Goal: Task Accomplishment & Management: Complete application form

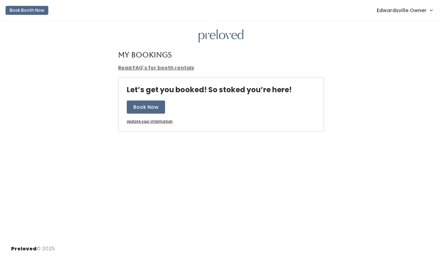
click at [379, 6] on link "Edwardsville Owner" at bounding box center [403, 10] width 69 height 15
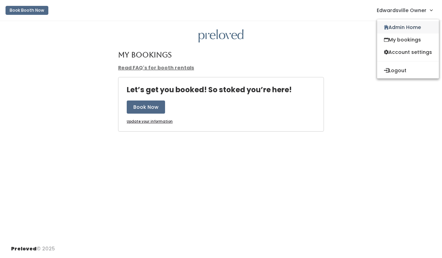
click at [389, 28] on link "Admin Home" at bounding box center [408, 27] width 62 height 12
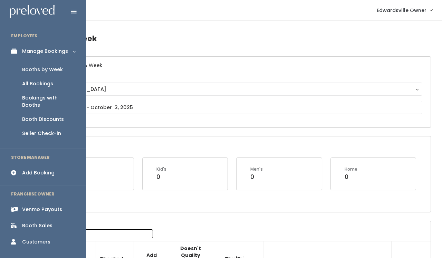
click at [55, 116] on div "Booth Discounts" at bounding box center [43, 119] width 42 height 7
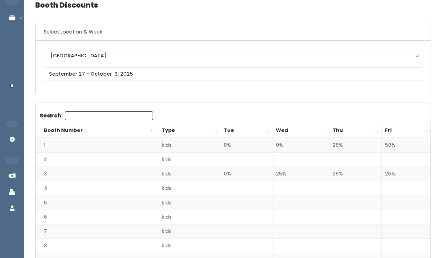
scroll to position [19, 0]
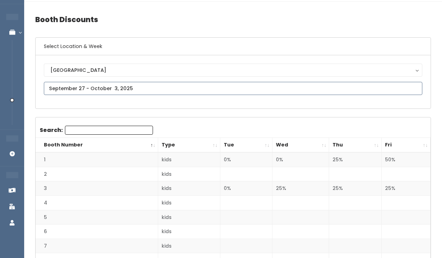
click at [98, 90] on input "text" at bounding box center [233, 88] width 378 height 13
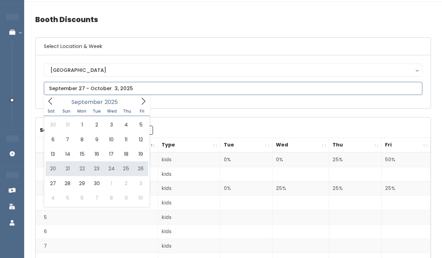
type input "September 20 to September 26"
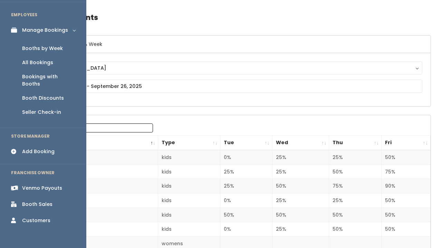
scroll to position [25, 0]
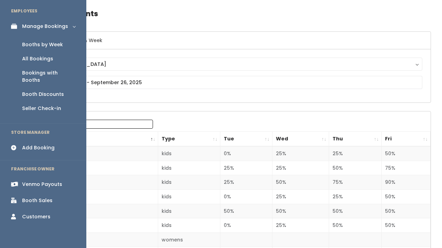
click at [37, 197] on div "Booth Sales" at bounding box center [37, 200] width 30 height 7
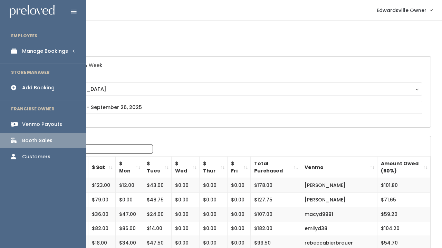
click at [24, 48] on div "Manage Bookings" at bounding box center [45, 51] width 46 height 7
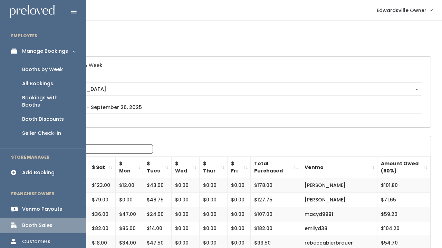
click at [36, 87] on div "All Bookings" at bounding box center [37, 83] width 31 height 7
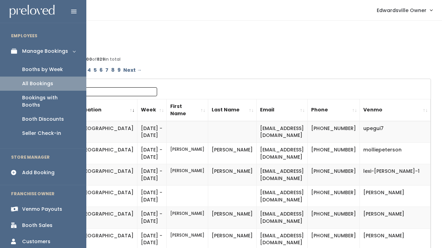
click at [41, 116] on div "Booth Discounts" at bounding box center [43, 119] width 42 height 7
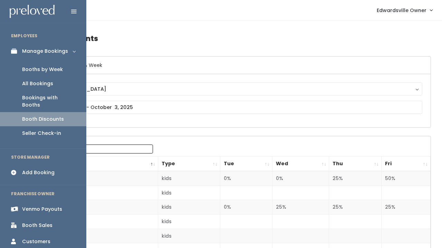
click at [43, 82] on div "All Bookings" at bounding box center [37, 83] width 31 height 7
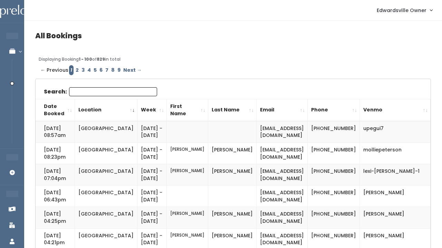
click at [43, 73] on span "← Previous" at bounding box center [54, 70] width 28 height 10
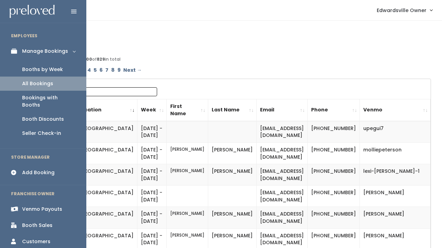
click at [50, 67] on div "Booths by Week" at bounding box center [42, 69] width 41 height 7
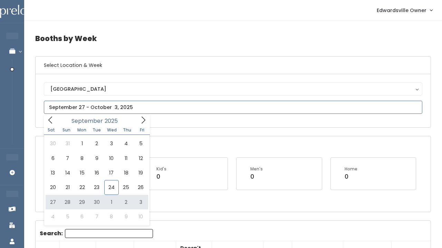
type input "September 27 to October 3"
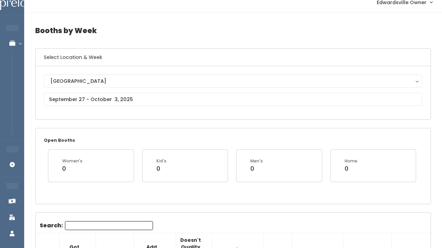
scroll to position [9, 0]
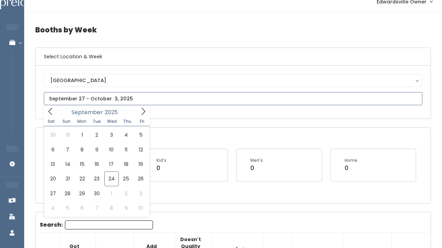
click at [71, 97] on input "text" at bounding box center [233, 98] width 378 height 13
type input "October 4 to October 10"
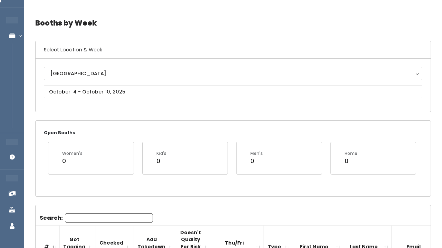
scroll to position [17, 0]
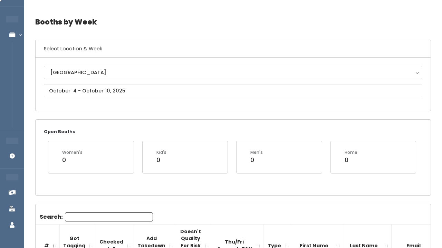
click at [75, 98] on div "[GEOGRAPHIC_DATA] [GEOGRAPHIC_DATA]" at bounding box center [233, 84] width 378 height 37
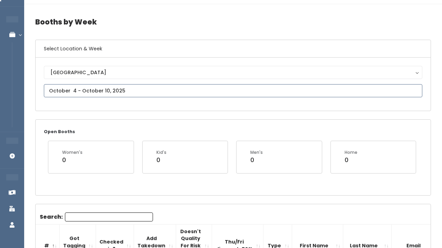
click at [76, 91] on input "text" at bounding box center [233, 90] width 378 height 13
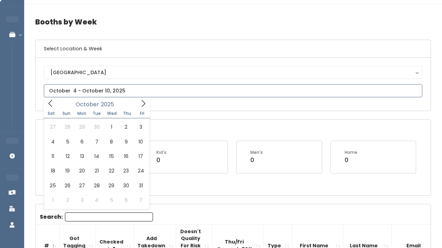
click at [149, 101] on span at bounding box center [143, 103] width 13 height 11
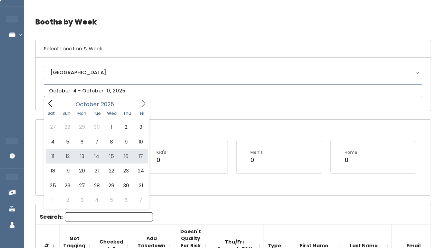
type input "[DATE] to [DATE]"
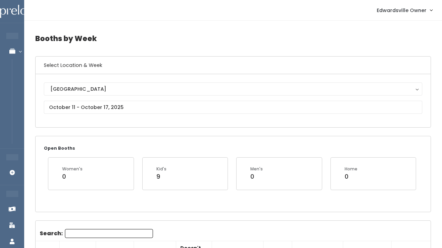
click at [66, 115] on div "Edwardsville Edwardsville" at bounding box center [233, 100] width 378 height 37
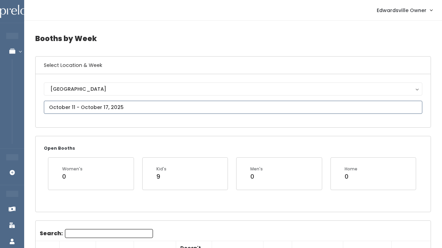
click at [79, 107] on input "text" at bounding box center [233, 107] width 378 height 13
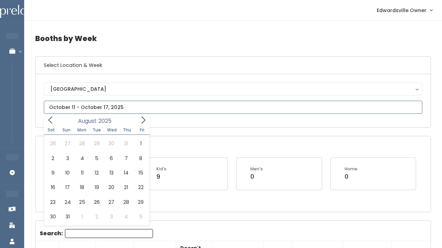
click at [51, 121] on icon at bounding box center [51, 120] width 8 height 8
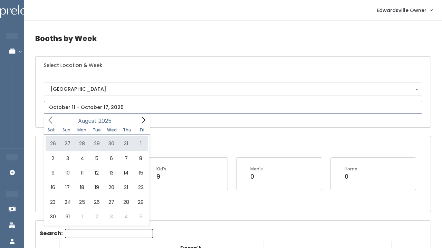
click at [136, 117] on div "August 2025" at bounding box center [96, 120] width 79 height 11
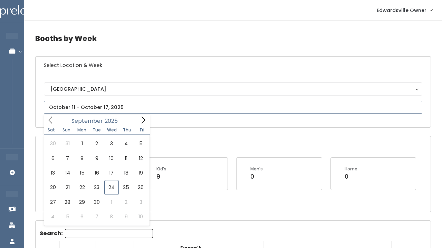
click at [142, 117] on icon at bounding box center [143, 120] width 8 height 8
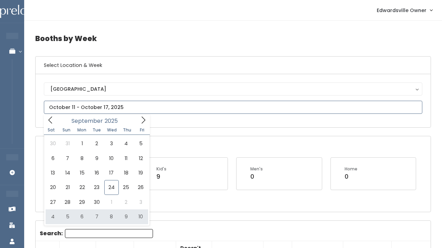
type input "October 4 to October 10"
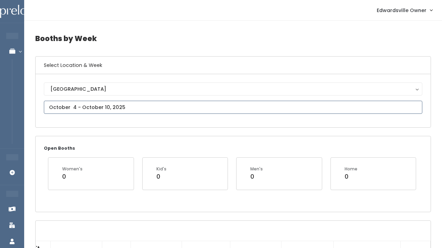
click at [119, 107] on input "text" at bounding box center [233, 107] width 378 height 13
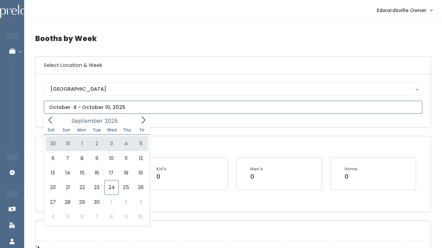
click at [138, 122] on span at bounding box center [143, 120] width 13 height 11
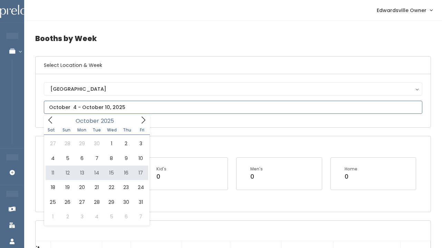
type input "[DATE] to [DATE]"
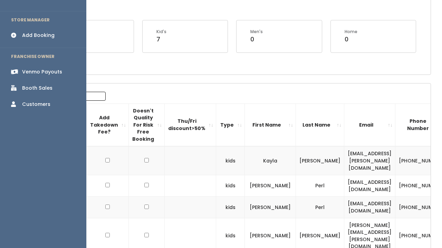
scroll to position [132, 0]
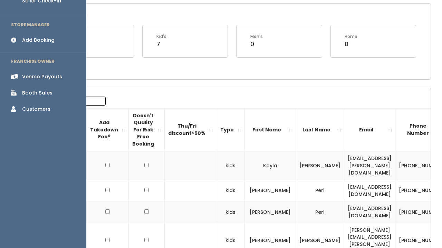
click at [26, 37] on div "Add Booking" at bounding box center [38, 40] width 32 height 7
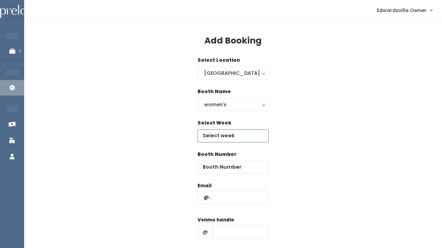
click at [225, 129] on input "text" at bounding box center [232, 135] width 71 height 13
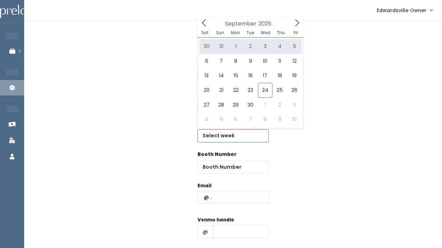
click at [295, 24] on icon at bounding box center [297, 23] width 8 height 8
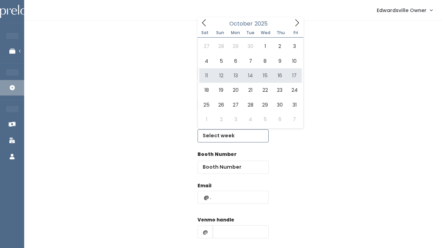
type input "[DATE] to [DATE]"
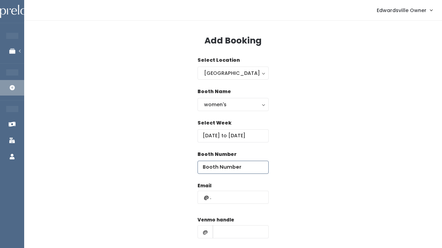
click at [211, 167] on input "number" at bounding box center [232, 167] width 71 height 13
type input "13"
paste input "[EMAIL_ADDRESS][DOMAIN_NAME]"
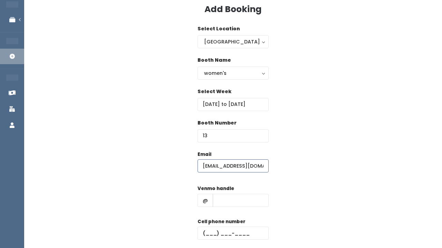
scroll to position [41, 0]
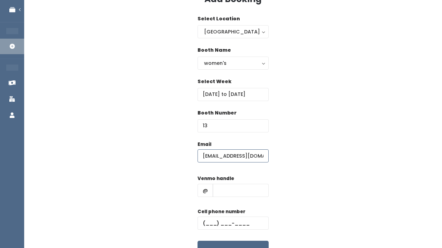
type input "[EMAIL_ADDRESS][DOMAIN_NAME]"
click at [212, 123] on input "13" at bounding box center [232, 125] width 71 height 13
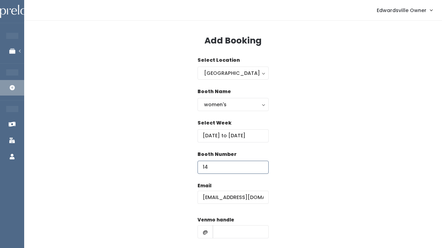
scroll to position [0, 0]
type input "14"
click at [223, 228] on input "text" at bounding box center [240, 231] width 56 height 13
paste input "[PERSON_NAME]-cave"
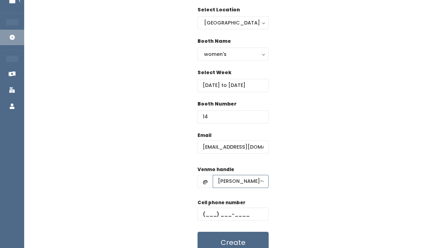
scroll to position [54, 0]
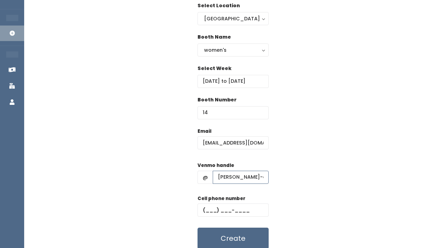
type input "[PERSON_NAME]-cave"
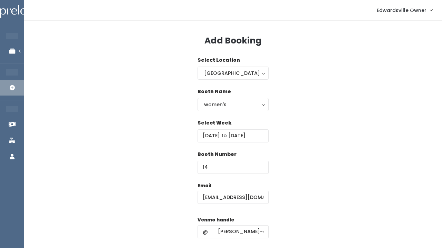
scroll to position [81, 0]
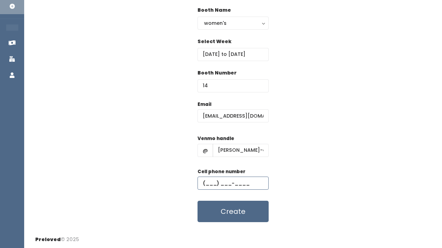
paste input "(618) 977-8518"
type input "(618) 977-8518"
click at [232, 216] on button "Create" at bounding box center [232, 211] width 71 height 21
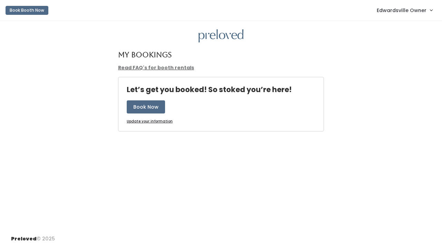
click at [393, 7] on span "Edwardsville Owner" at bounding box center [401, 11] width 50 height 8
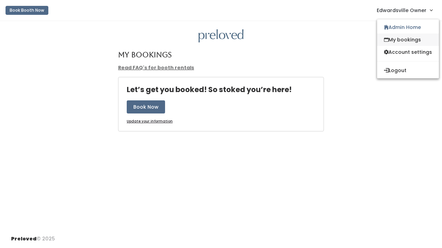
click at [396, 36] on link "My bookings" at bounding box center [408, 39] width 62 height 12
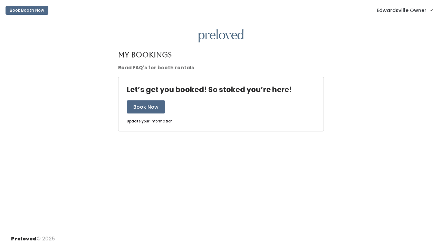
click at [399, 11] on span "Edwardsville Owner" at bounding box center [401, 11] width 50 height 8
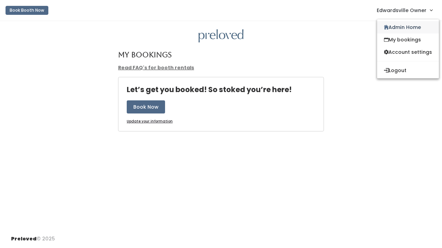
click at [392, 27] on link "Admin Home" at bounding box center [408, 27] width 62 height 12
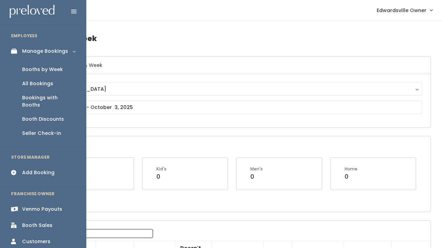
click at [34, 80] on div "All Bookings" at bounding box center [37, 83] width 31 height 7
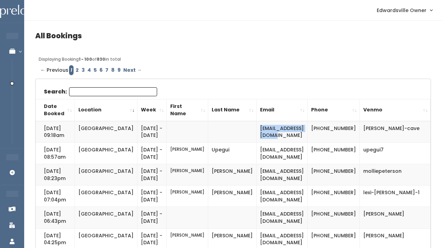
drag, startPoint x: 309, startPoint y: 129, endPoint x: 240, endPoint y: 127, distance: 69.0
click at [256, 127] on td "[EMAIL_ADDRESS][DOMAIN_NAME]" at bounding box center [281, 132] width 51 height 22
copy td "[EMAIL_ADDRESS][DOMAIN_NAME]"
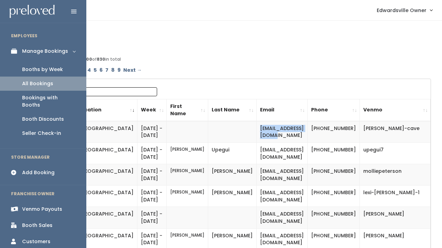
click at [37, 71] on div "Booths by Week" at bounding box center [42, 69] width 41 height 7
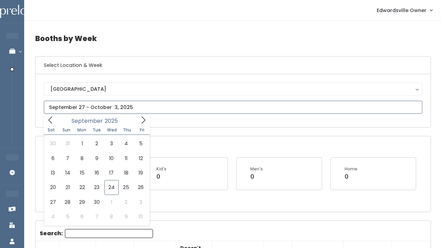
scroll to position [0, 0]
click at [145, 118] on icon at bounding box center [143, 120] width 8 height 8
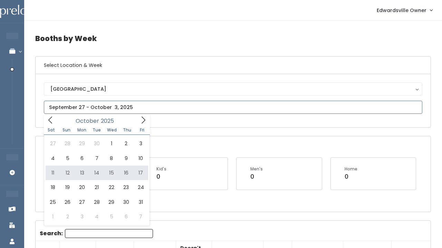
type input "October 11 to October 17"
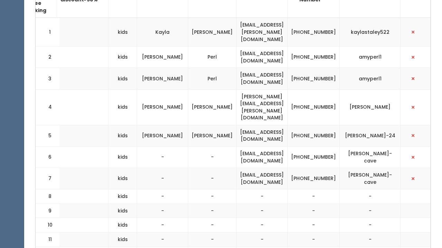
scroll to position [258, 0]
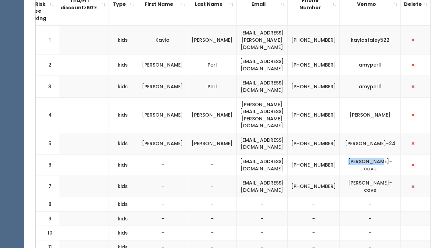
drag, startPoint x: 394, startPoint y: 142, endPoint x: 360, endPoint y: 137, distance: 34.9
click at [360, 154] on td "[PERSON_NAME]-cave" at bounding box center [369, 164] width 61 height 21
copy td "[PERSON_NAME]-cave"
drag, startPoint x: 320, startPoint y: 138, endPoint x: 346, endPoint y: 150, distance: 29.0
click at [339, 154] on td "[PHONE_NUMBER]" at bounding box center [313, 164] width 52 height 21
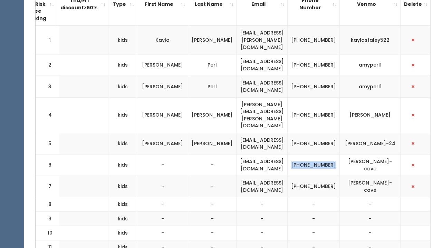
copy td "[PHONE_NUMBER]"
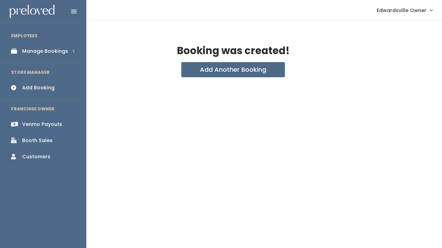
click at [56, 44] on link "Manage Bookings" at bounding box center [43, 51] width 86 height 16
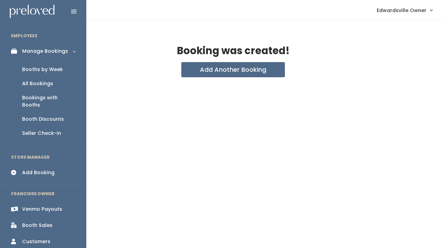
click at [38, 116] on div "Booth Discounts" at bounding box center [43, 119] width 42 height 7
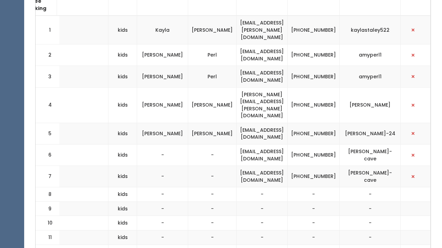
scroll to position [0, 167]
click at [414, 153] on span "button" at bounding box center [412, 155] width 3 height 4
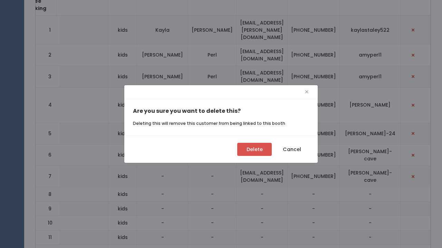
click at [265, 150] on button "Delete" at bounding box center [254, 149] width 34 height 13
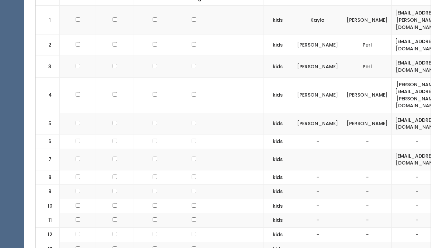
scroll to position [278, 0]
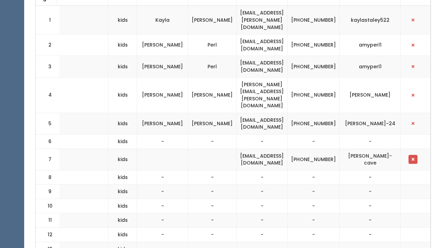
click at [410, 155] on button "button" at bounding box center [412, 159] width 9 height 9
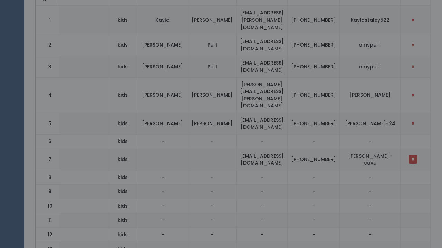
scroll to position [0, 167]
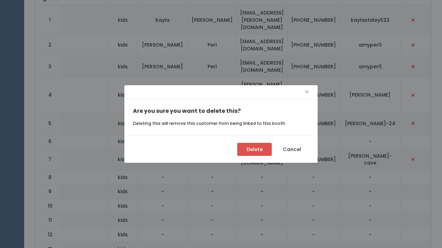
click at [254, 154] on button "Delete" at bounding box center [254, 149] width 34 height 13
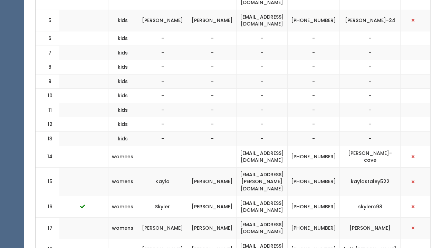
scroll to position [381, 0]
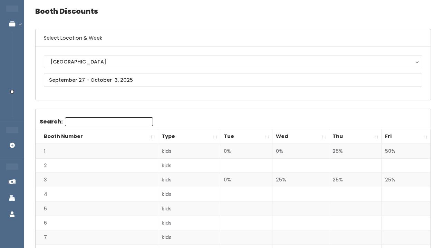
scroll to position [25, 0]
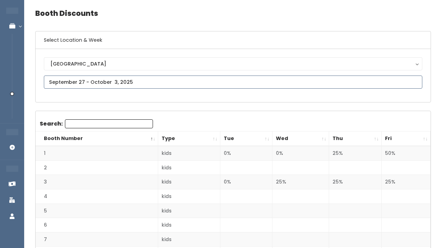
click at [109, 80] on input "text" at bounding box center [233, 82] width 378 height 13
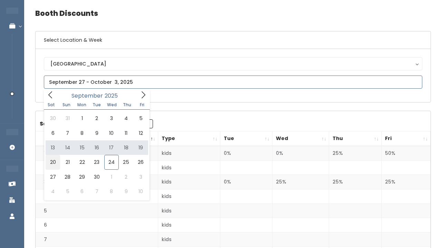
type input "[DATE] to [DATE]"
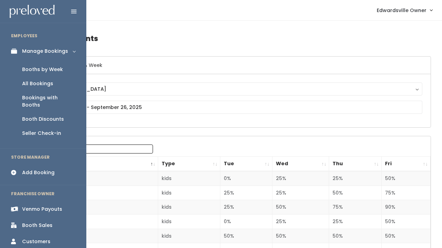
click at [31, 222] on div "Booth Sales" at bounding box center [37, 225] width 30 height 7
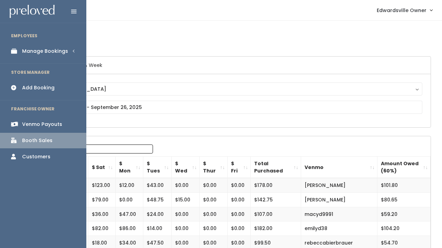
click at [23, 50] on div "Manage Bookings" at bounding box center [45, 51] width 46 height 7
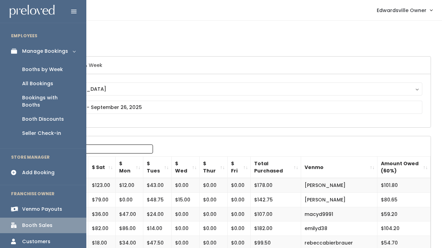
click at [31, 87] on link "All Bookings" at bounding box center [43, 84] width 86 height 14
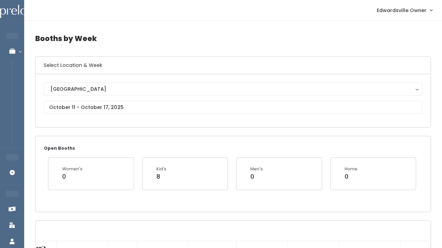
scroll to position [0, 0]
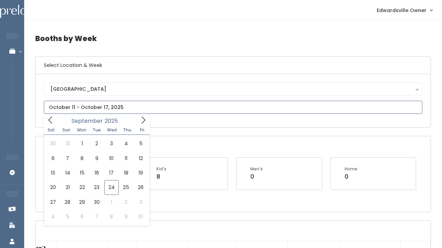
scroll to position [0, 0]
click at [145, 119] on icon at bounding box center [143, 120] width 8 height 8
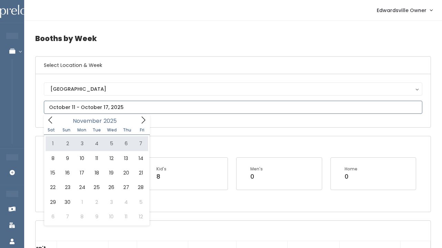
type input "[DATE] to [DATE]"
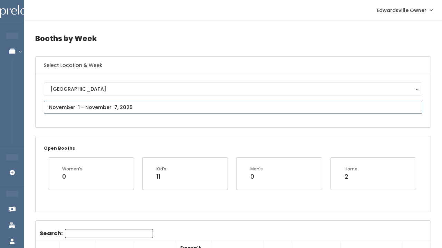
click at [304, 104] on input "text" at bounding box center [233, 107] width 378 height 13
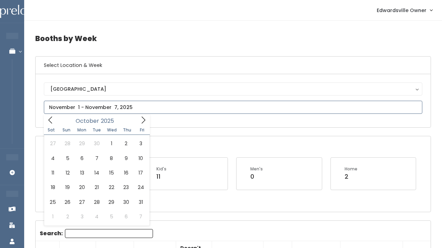
click at [140, 117] on icon at bounding box center [143, 120] width 8 height 8
click at [48, 119] on icon at bounding box center [51, 120] width 8 height 8
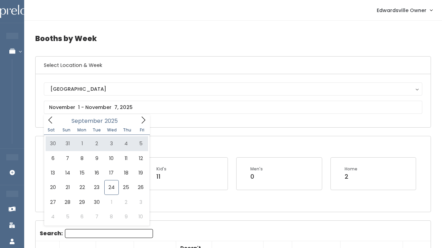
click at [140, 126] on div "Sat Sun Mon Tue Wed Thu Fri" at bounding box center [97, 130] width 106 height 10
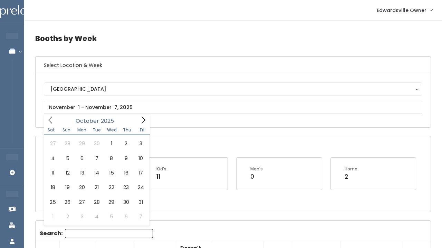
click at [138, 121] on span at bounding box center [143, 120] width 13 height 11
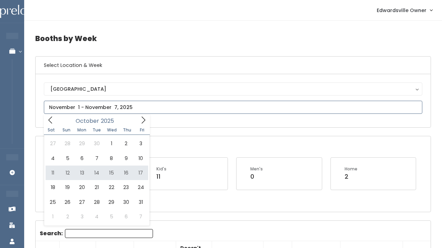
type input "October 11 to October 17"
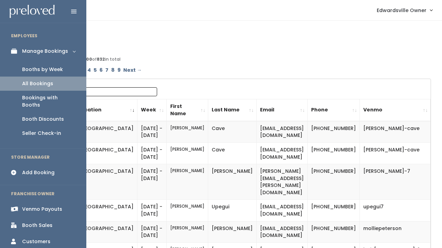
click at [36, 71] on div "Booths by Week" at bounding box center [42, 69] width 41 height 7
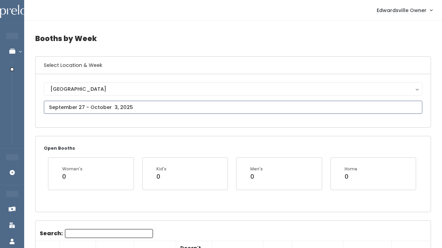
click at [95, 107] on input "text" at bounding box center [233, 107] width 378 height 13
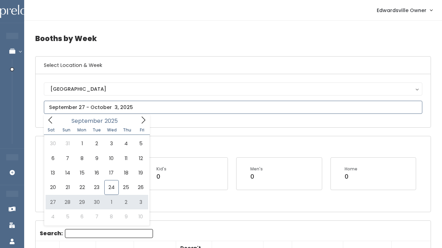
type input "September 27 to October 3"
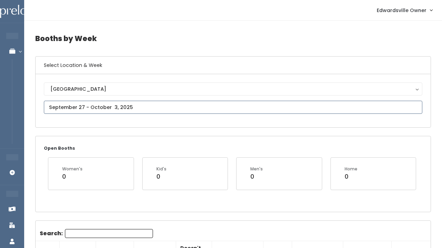
click at [81, 107] on input "text" at bounding box center [233, 107] width 378 height 13
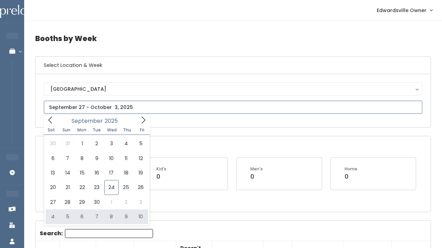
type input "[DATE] to [DATE]"
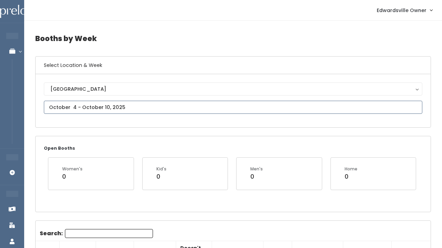
click at [110, 106] on input "text" at bounding box center [233, 107] width 378 height 13
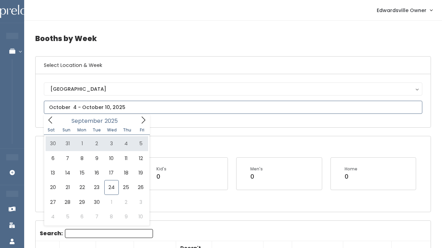
click at [144, 116] on span at bounding box center [143, 120] width 13 height 11
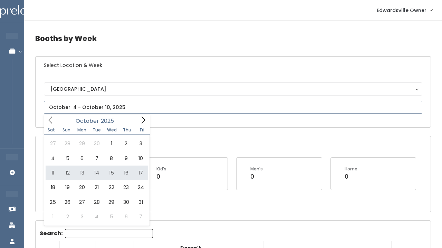
type input "October 11 to October 17"
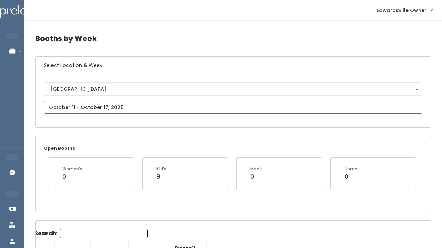
click at [106, 106] on input "text" at bounding box center [233, 107] width 378 height 13
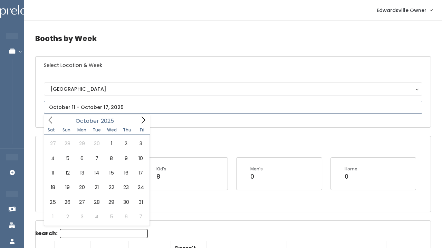
click at [140, 121] on icon at bounding box center [143, 120] width 8 height 8
click at [48, 120] on icon at bounding box center [51, 120] width 8 height 8
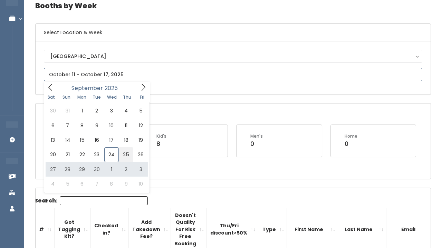
scroll to position [31, 0]
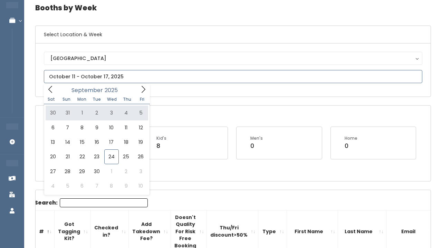
click at [100, 79] on input "text" at bounding box center [233, 76] width 378 height 13
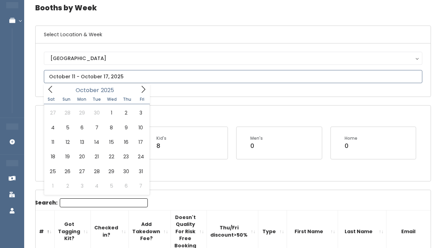
click at [143, 87] on icon at bounding box center [143, 90] width 8 height 8
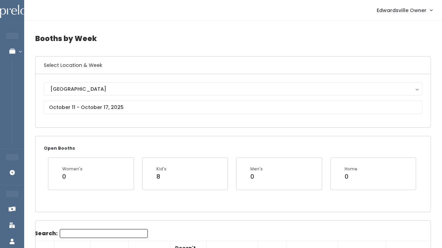
scroll to position [0, 0]
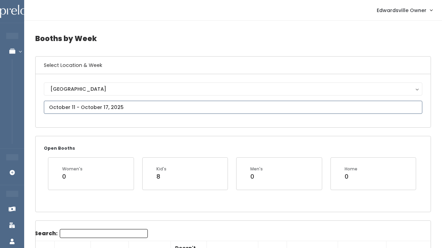
click at [82, 112] on input "text" at bounding box center [233, 107] width 378 height 13
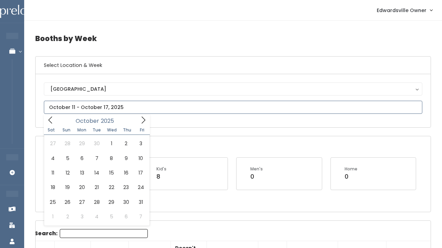
click at [142, 115] on span at bounding box center [143, 120] width 13 height 11
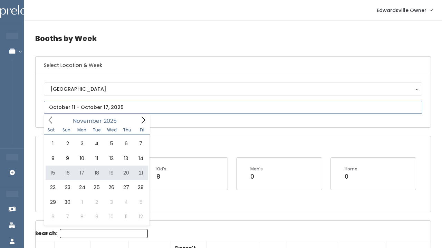
click at [58, 123] on div "[DATE]" at bounding box center [96, 120] width 79 height 11
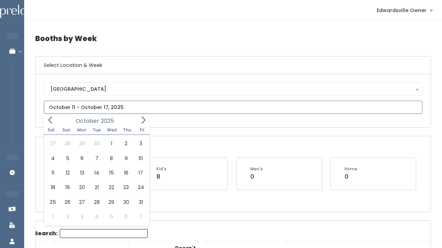
click at [54, 122] on icon at bounding box center [51, 120] width 8 height 8
click at [48, 118] on icon at bounding box center [51, 120] width 8 height 8
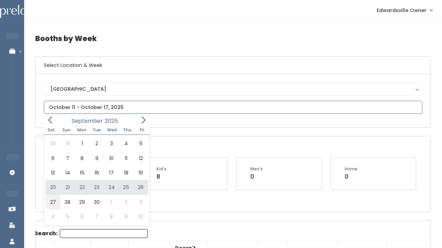
type input "[DATE] to [DATE]"
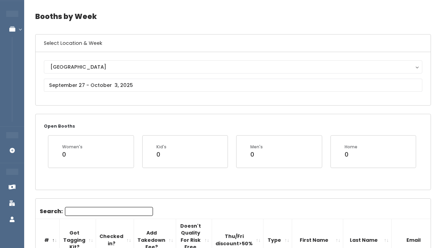
scroll to position [23, 0]
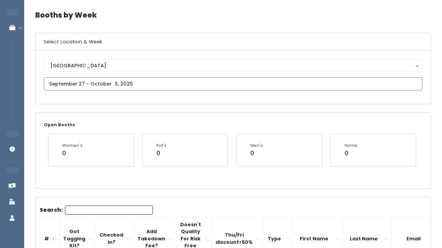
click at [77, 89] on input "text" at bounding box center [233, 83] width 378 height 13
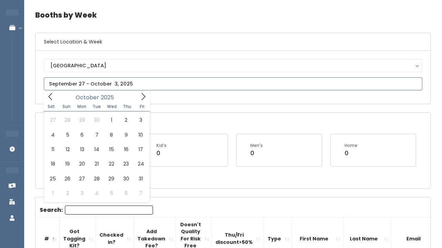
click at [141, 95] on icon at bounding box center [143, 97] width 8 height 8
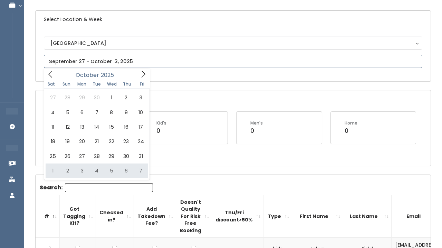
scroll to position [48, 0]
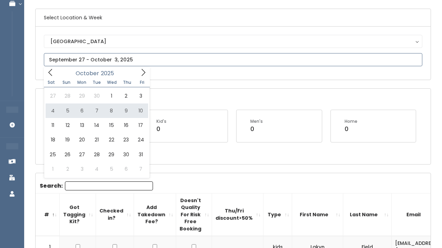
click at [51, 73] on icon at bounding box center [51, 73] width 8 height 8
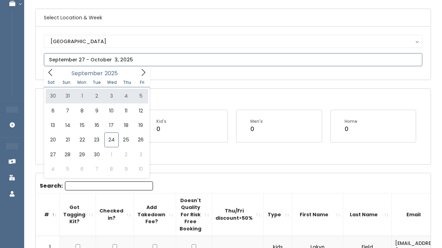
click at [138, 71] on span at bounding box center [143, 72] width 13 height 11
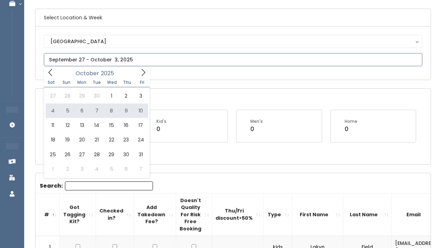
type input "[DATE] to [DATE]"
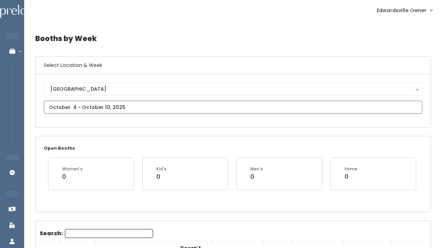
click at [164, 104] on input "text" at bounding box center [233, 107] width 378 height 13
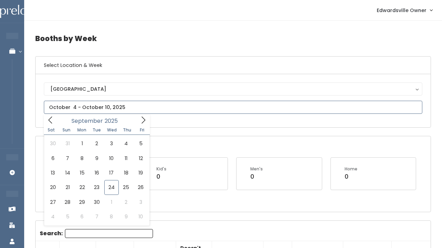
click at [145, 120] on icon at bounding box center [143, 120] width 4 height 7
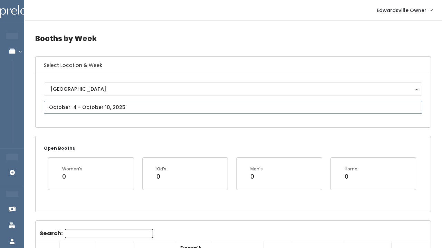
click at [171, 107] on input "text" at bounding box center [233, 107] width 378 height 13
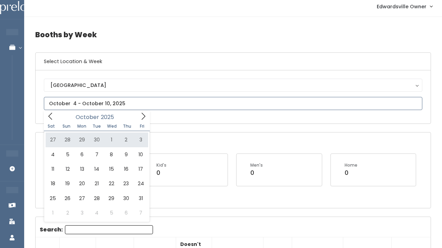
scroll to position [7, 0]
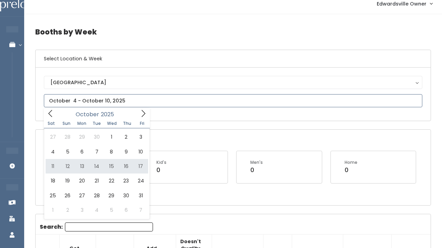
type input "[DATE] to [DATE]"
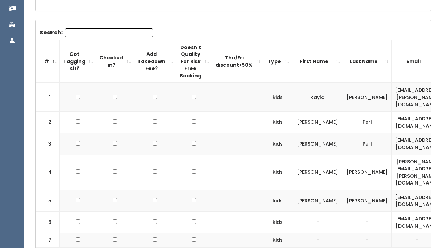
scroll to position [198, 0]
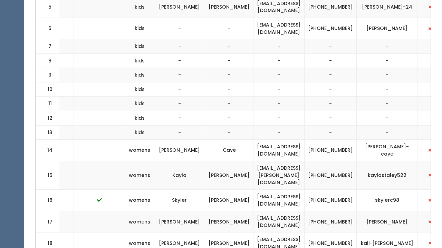
scroll to position [0, 141]
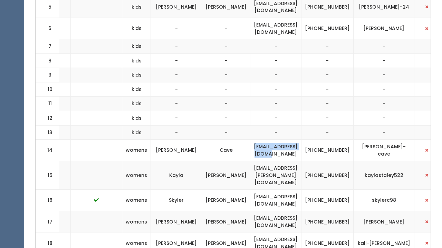
drag, startPoint x: 330, startPoint y: 122, endPoint x: 267, endPoint y: 122, distance: 63.8
click at [266, 140] on td "[EMAIL_ADDRESS][DOMAIN_NAME]" at bounding box center [275, 150] width 51 height 21
copy td "[EMAIL_ADDRESS][DOMAIN_NAME]"
drag, startPoint x: 422, startPoint y: 125, endPoint x: 385, endPoint y: 120, distance: 37.0
click at [385, 140] on td "[PERSON_NAME]-cave" at bounding box center [383, 150] width 61 height 21
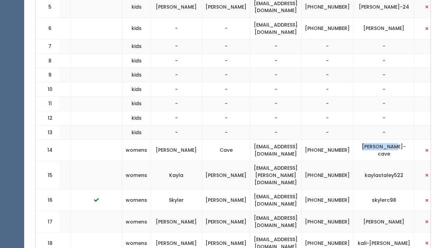
copy td "[PERSON_NAME]-cave"
drag, startPoint x: 345, startPoint y: 121, endPoint x: 366, endPoint y: 130, distance: 23.1
click at [353, 140] on td "[PHONE_NUMBER]" at bounding box center [327, 150] width 52 height 21
copy td "[PHONE_NUMBER]"
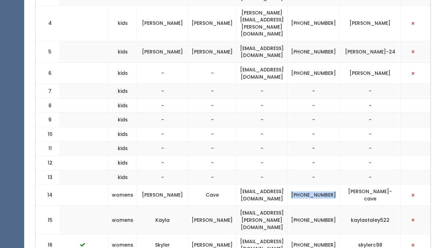
scroll to position [0, 166]
drag, startPoint x: 310, startPoint y: 50, endPoint x: 234, endPoint y: 44, distance: 75.8
click at [236, 62] on td "[EMAIL_ADDRESS][DOMAIN_NAME]" at bounding box center [261, 72] width 51 height 21
copy td "[EMAIL_ADDRESS][DOMAIN_NAME]"
drag, startPoint x: 397, startPoint y: 50, endPoint x: 350, endPoint y: 48, distance: 47.0
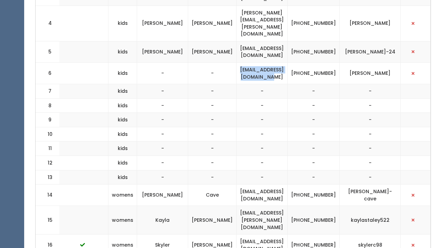
click at [350, 62] on td "[PERSON_NAME]" at bounding box center [369, 72] width 61 height 21
copy td "[PERSON_NAME]"
drag, startPoint x: 321, startPoint y: 47, endPoint x: 343, endPoint y: 55, distance: 23.3
click at [339, 62] on td "[PHONE_NUMBER]" at bounding box center [313, 72] width 52 height 21
copy td "[PHONE_NUMBER]"
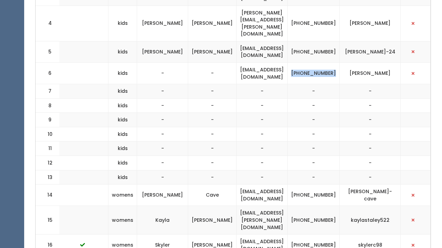
drag, startPoint x: 398, startPoint y: 49, endPoint x: 354, endPoint y: 48, distance: 44.5
click at [354, 62] on td "[PERSON_NAME]" at bounding box center [369, 72] width 61 height 21
copy td "[PERSON_NAME]"
drag, startPoint x: 234, startPoint y: 52, endPoint x: 308, endPoint y: 49, distance: 74.6
click at [287, 62] on td "[EMAIL_ADDRESS][DOMAIN_NAME]" at bounding box center [261, 72] width 51 height 21
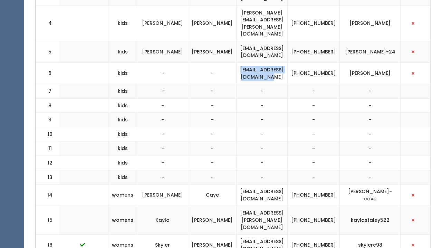
copy td "[EMAIL_ADDRESS][DOMAIN_NAME]"
click at [85, 113] on td at bounding box center [82, 120] width 51 height 14
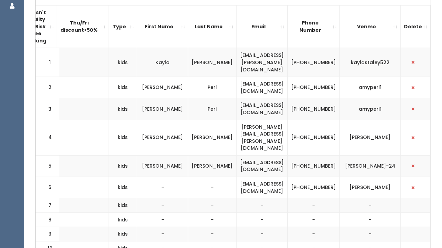
scroll to position [240, 0]
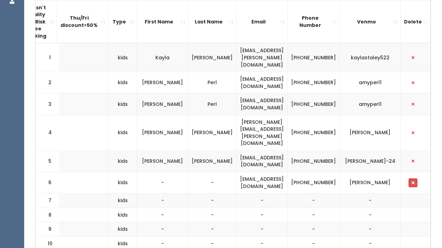
click at [414, 181] on span "button" at bounding box center [412, 183] width 3 height 4
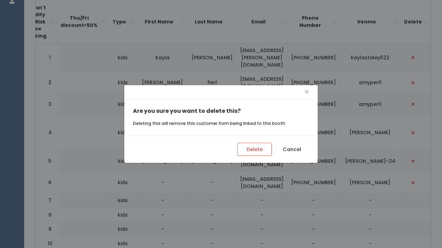
click at [272, 147] on div "Delete Cancel" at bounding box center [220, 149] width 193 height 27
click at [261, 147] on button "Delete" at bounding box center [254, 149] width 34 height 13
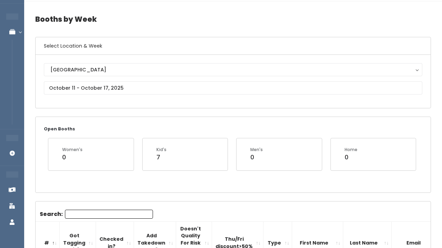
scroll to position [25, 0]
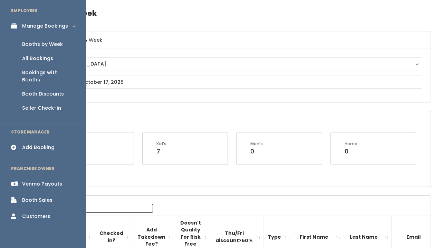
click at [12, 145] on icon at bounding box center [16, 148] width 10 height 6
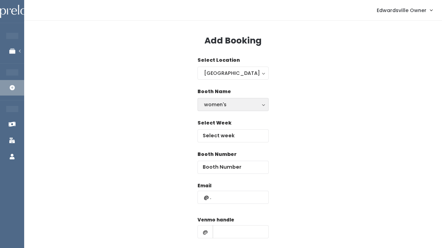
click at [227, 106] on div "women's" at bounding box center [233, 105] width 58 height 8
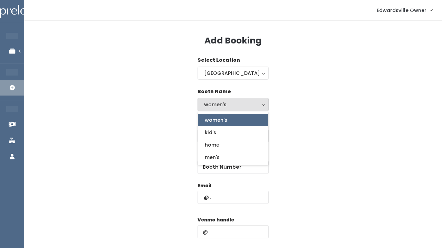
click at [222, 118] on span "women's" at bounding box center [216, 120] width 22 height 8
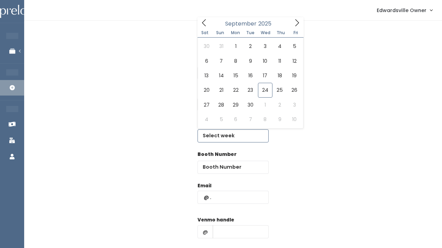
click at [219, 137] on input "text" at bounding box center [232, 135] width 71 height 13
click at [299, 21] on icon at bounding box center [297, 23] width 8 height 8
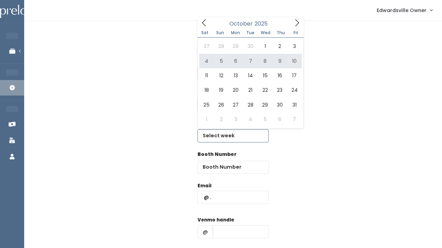
type input "[DATE] to [DATE]"
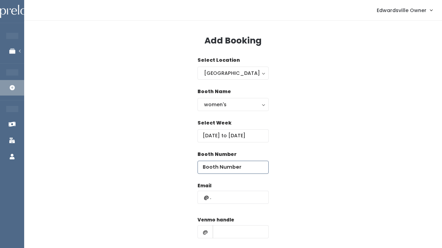
click at [214, 169] on input "number" at bounding box center [232, 167] width 71 height 13
type input "13"
paste input "deidres5@hotmail.com"
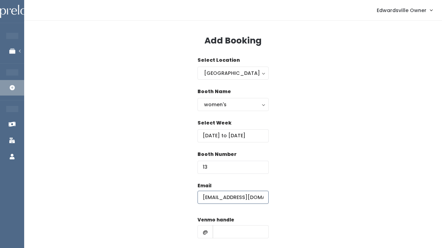
type input "deidres5@hotmail.com"
click at [234, 230] on input "text" at bounding box center [240, 231] width 56 height 13
paste input "deidre-cave"
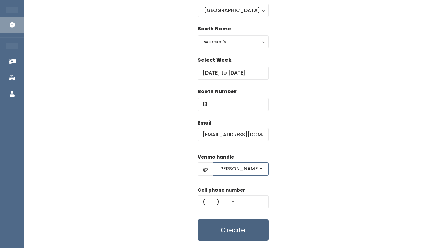
scroll to position [66, 0]
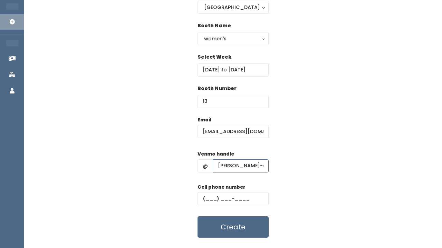
type input "deidre-cave"
paste input "(618) 977-8518"
type input "(618) 977-8518"
click at [245, 226] on button "Create" at bounding box center [232, 226] width 71 height 21
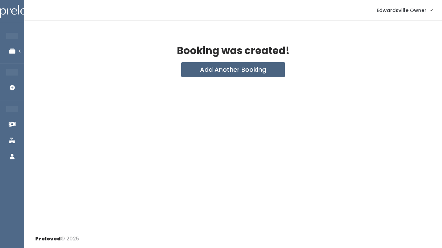
click at [227, 69] on button "Add Another Booking" at bounding box center [232, 69] width 103 height 15
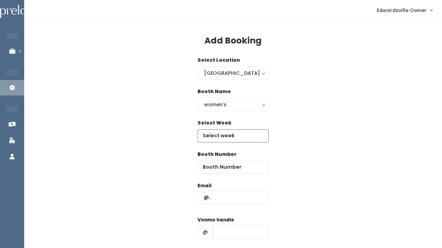
click at [221, 135] on input "text" at bounding box center [232, 135] width 71 height 13
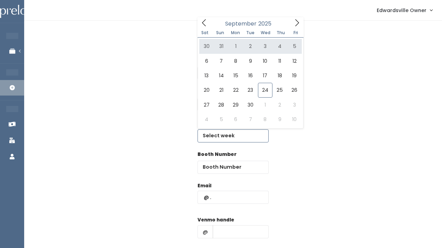
click at [293, 21] on icon at bounding box center [297, 23] width 8 height 8
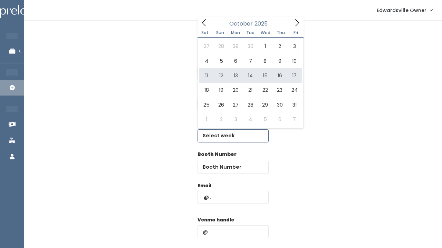
type input "[DATE] to [DATE]"
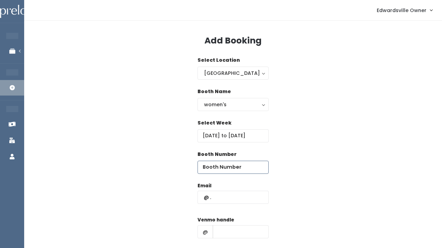
click at [207, 165] on input "number" at bounding box center [232, 167] width 71 height 13
type input "14"
paste input "[EMAIL_ADDRESS][DOMAIN_NAME]"
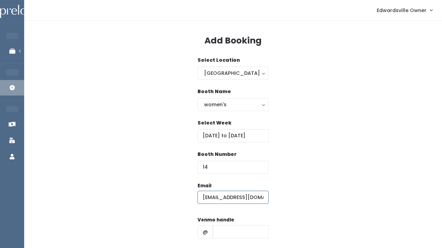
type input "[EMAIL_ADDRESS][DOMAIN_NAME]"
click at [234, 232] on input "text" at bounding box center [240, 231] width 56 height 13
paste input "[PERSON_NAME]"
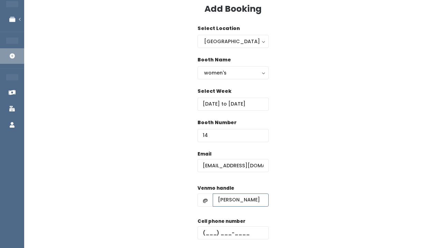
scroll to position [41, 0]
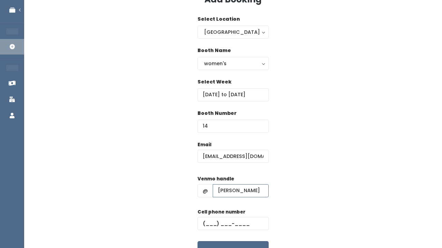
type input "[PERSON_NAME]"
paste input "[PHONE_NUMBER]"
type input "[PHONE_NUMBER]"
click at [224, 245] on button "Create" at bounding box center [232, 251] width 71 height 21
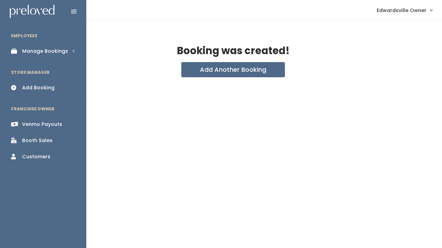
click at [24, 48] on div "Manage Bookings" at bounding box center [45, 51] width 46 height 7
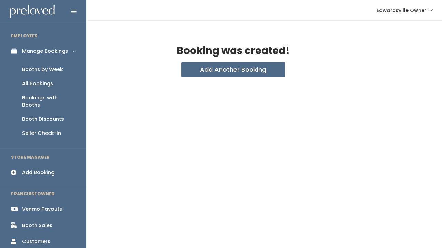
click at [35, 84] on div "All Bookings" at bounding box center [37, 83] width 31 height 7
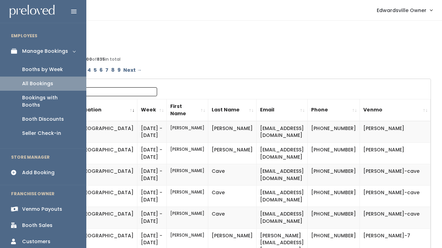
click at [33, 67] on div "Booths by Week" at bounding box center [42, 69] width 41 height 7
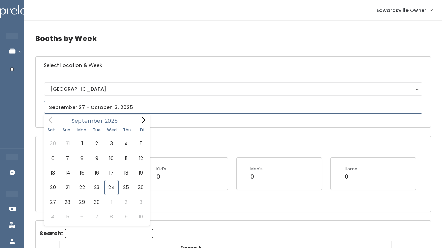
click at [100, 108] on input "text" at bounding box center [233, 107] width 378 height 13
click at [140, 121] on icon at bounding box center [143, 120] width 8 height 8
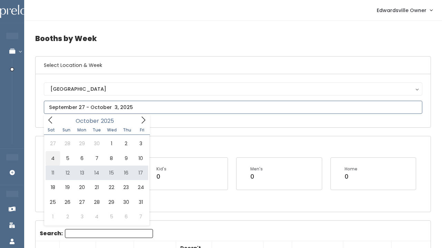
type input "[DATE] to [DATE]"
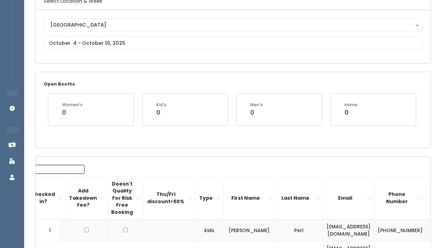
scroll to position [59, 0]
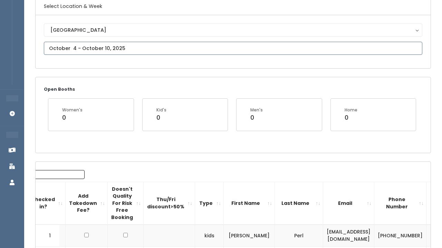
click at [93, 52] on input "text" at bounding box center [233, 48] width 378 height 13
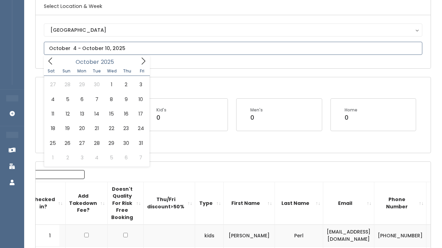
click at [138, 62] on span at bounding box center [143, 61] width 13 height 11
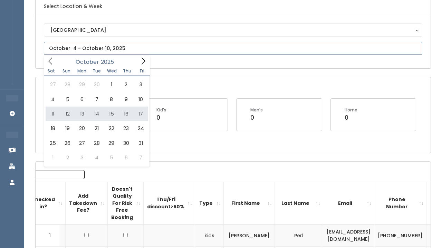
type input "[DATE] to [DATE]"
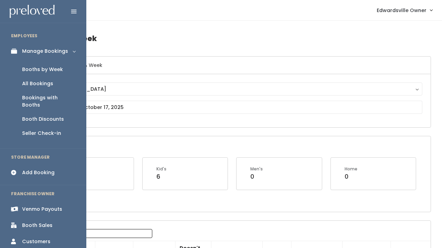
click at [35, 169] on div "Add Booking" at bounding box center [38, 172] width 32 height 7
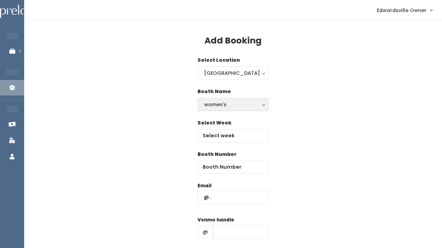
click at [221, 103] on div "women's" at bounding box center [233, 105] width 58 height 8
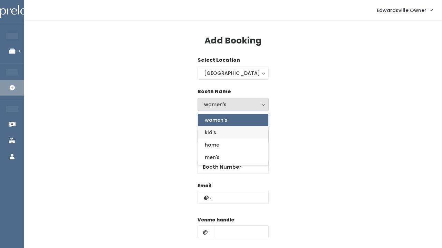
click at [216, 131] on link "kid's" at bounding box center [233, 132] width 70 height 12
select select "kids"
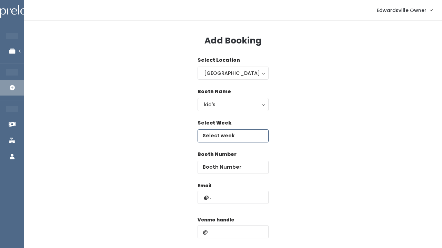
click at [216, 134] on input "text" at bounding box center [232, 135] width 71 height 13
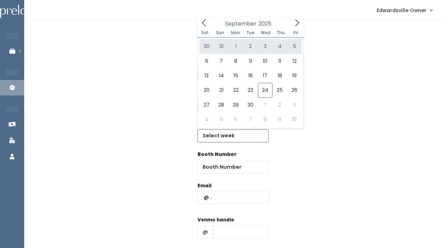
click at [296, 20] on icon at bounding box center [297, 23] width 8 height 8
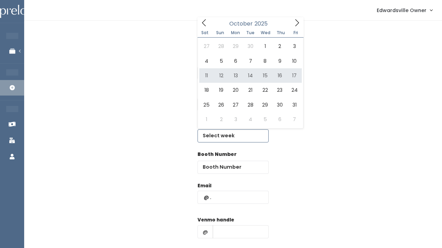
type input "[DATE] to [DATE]"
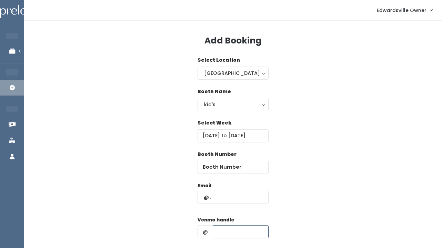
click at [216, 236] on input "text" at bounding box center [240, 231] width 56 height 13
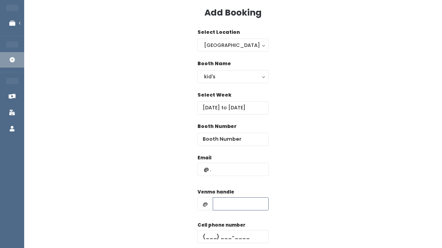
scroll to position [42, 0]
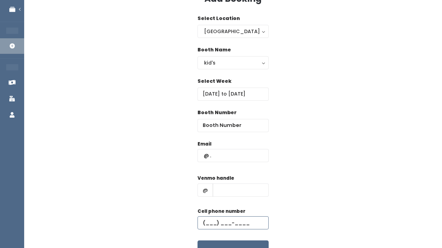
paste input "[PHONE_NUMBER]"
type input "[PHONE_NUMBER]"
click at [224, 187] on input "text" at bounding box center [240, 190] width 56 height 13
paste input "[PERSON_NAME]"
type input "[PERSON_NAME]"
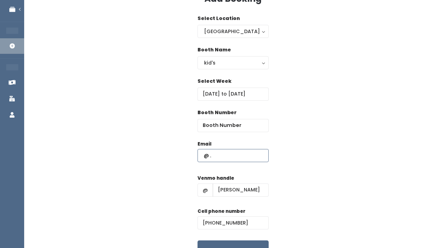
paste input "[EMAIL_ADDRESS][DOMAIN_NAME]"
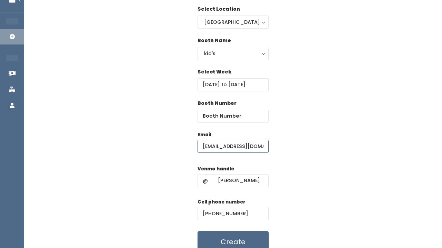
scroll to position [49, 0]
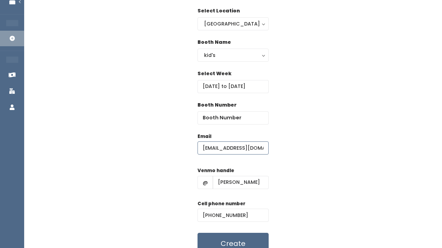
type input "[EMAIL_ADDRESS][DOMAIN_NAME]"
click at [233, 120] on input "number" at bounding box center [232, 117] width 71 height 13
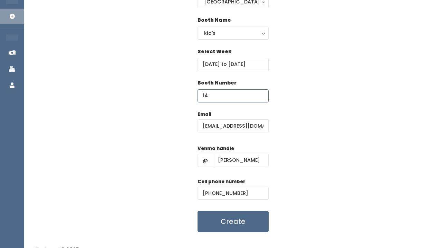
scroll to position [72, 0]
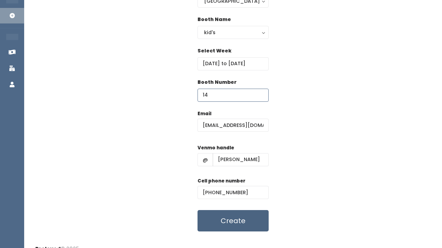
type input "14"
click at [227, 224] on button "Create" at bounding box center [232, 220] width 71 height 21
